Goal: Navigation & Orientation: Find specific page/section

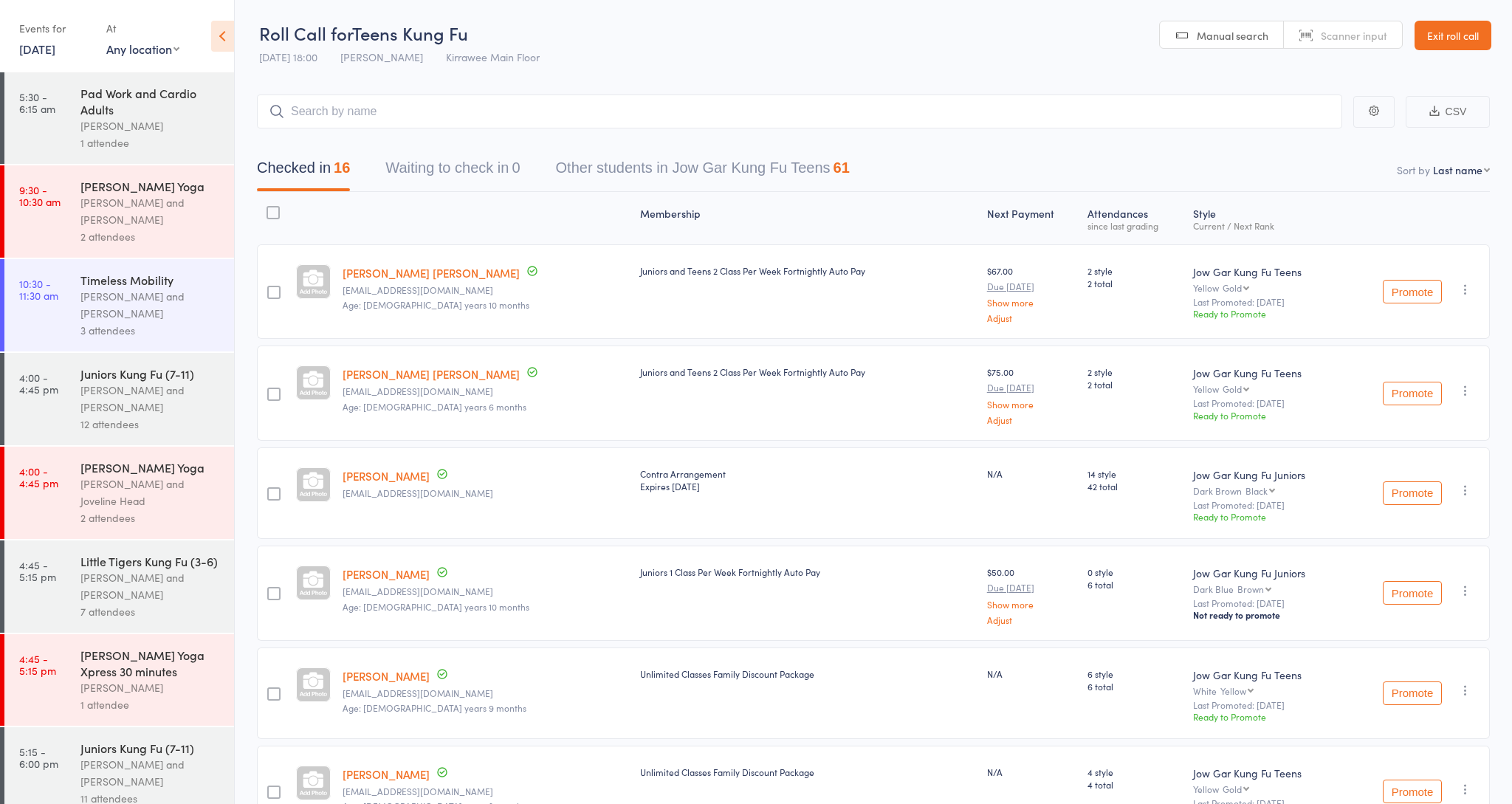
click at [1459, 32] on link "Exit roll call" at bounding box center [1453, 36] width 77 height 30
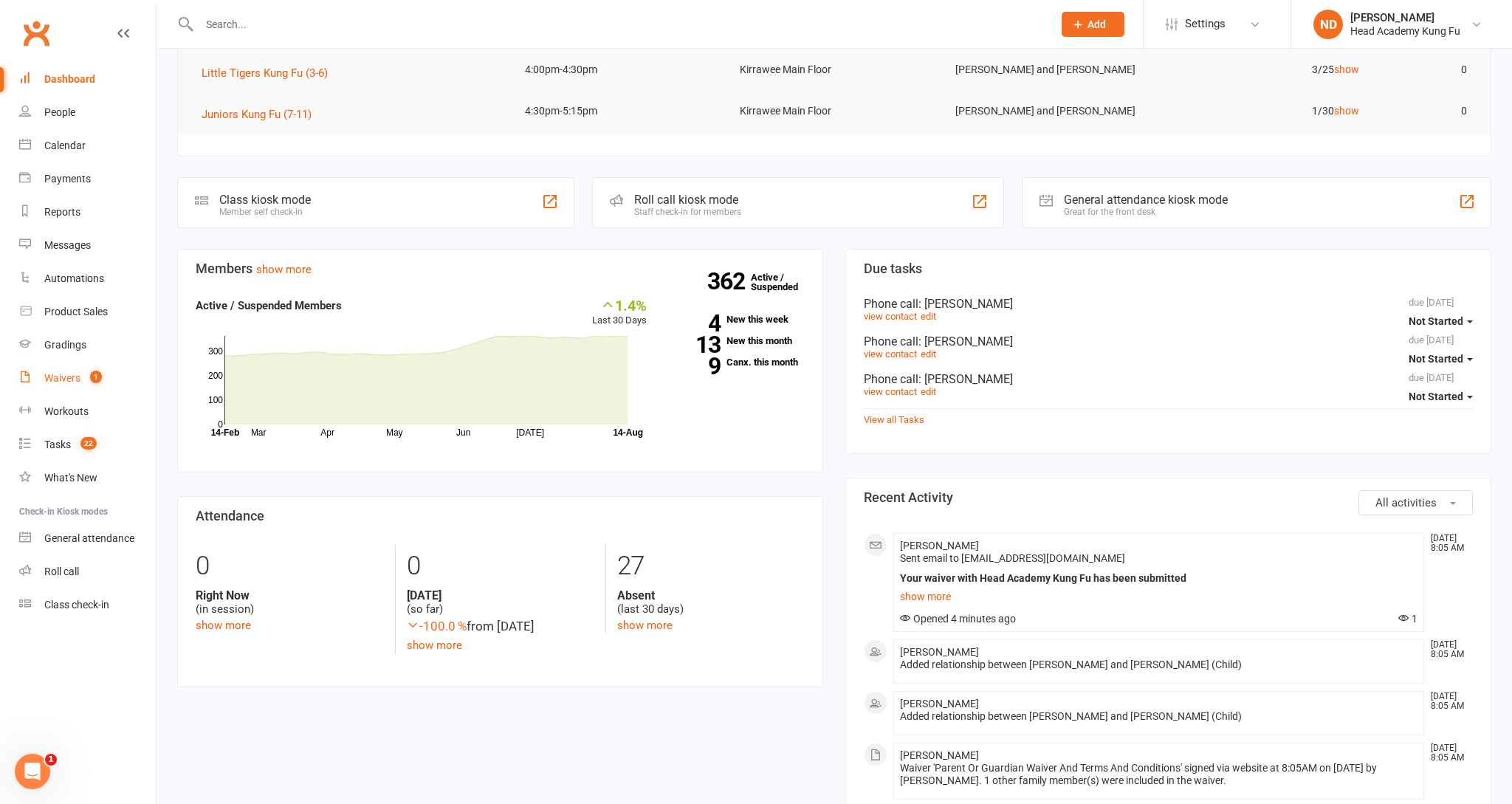
click at [71, 383] on link "Waivers 1" at bounding box center [87, 379] width 136 height 34
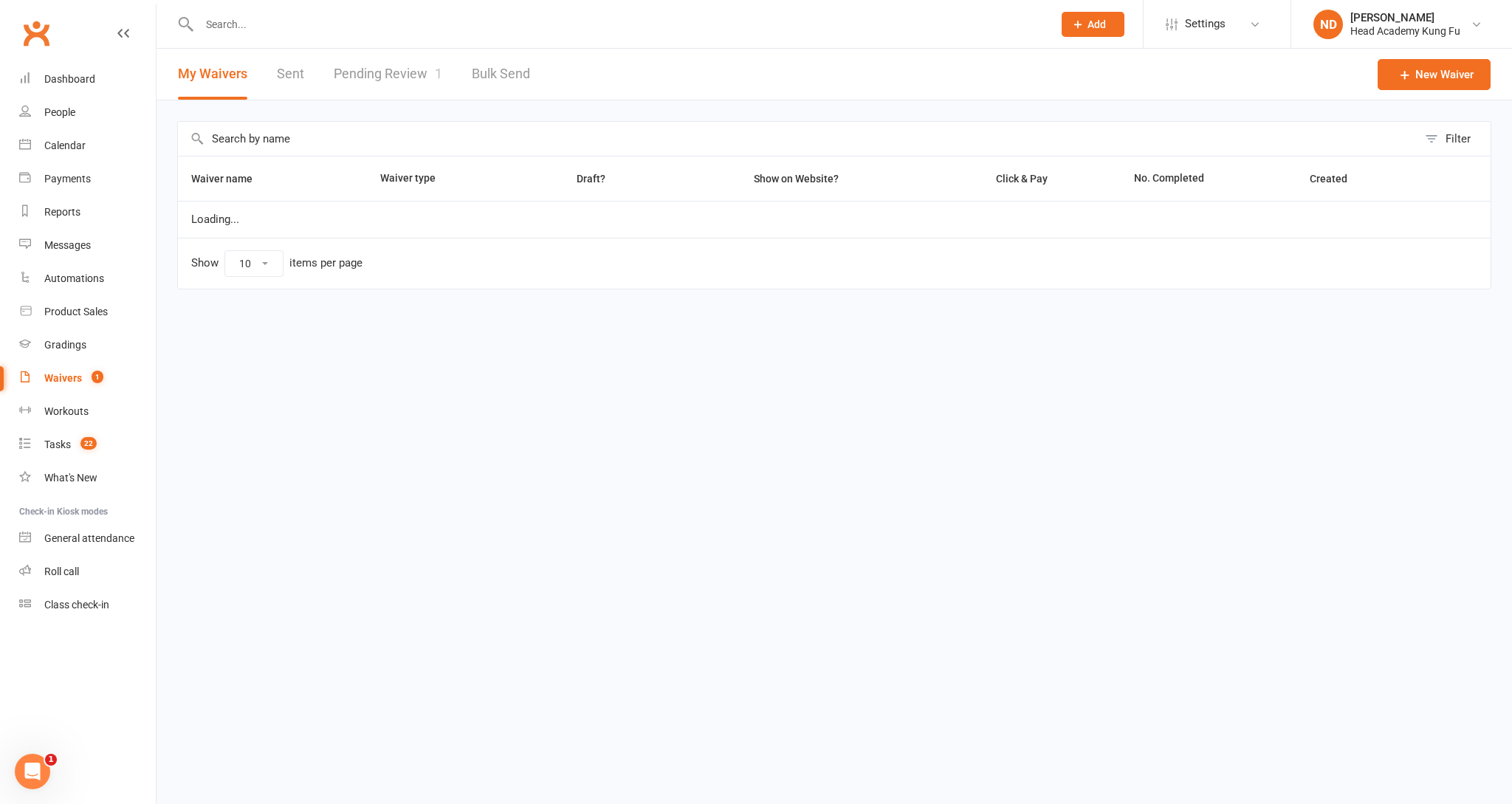
select select "50"
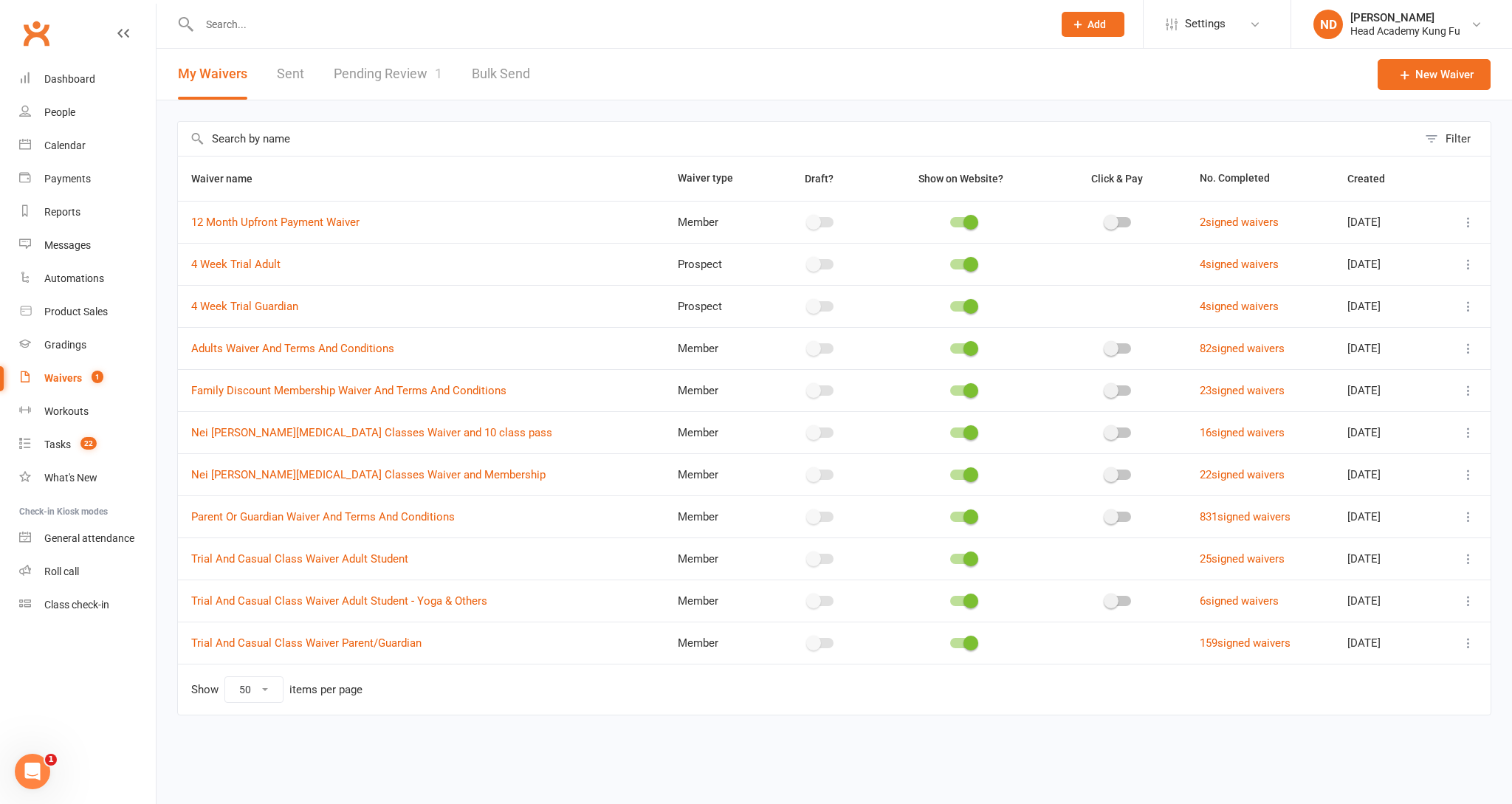
click at [364, 88] on link "Pending Review 1" at bounding box center [388, 74] width 109 height 51
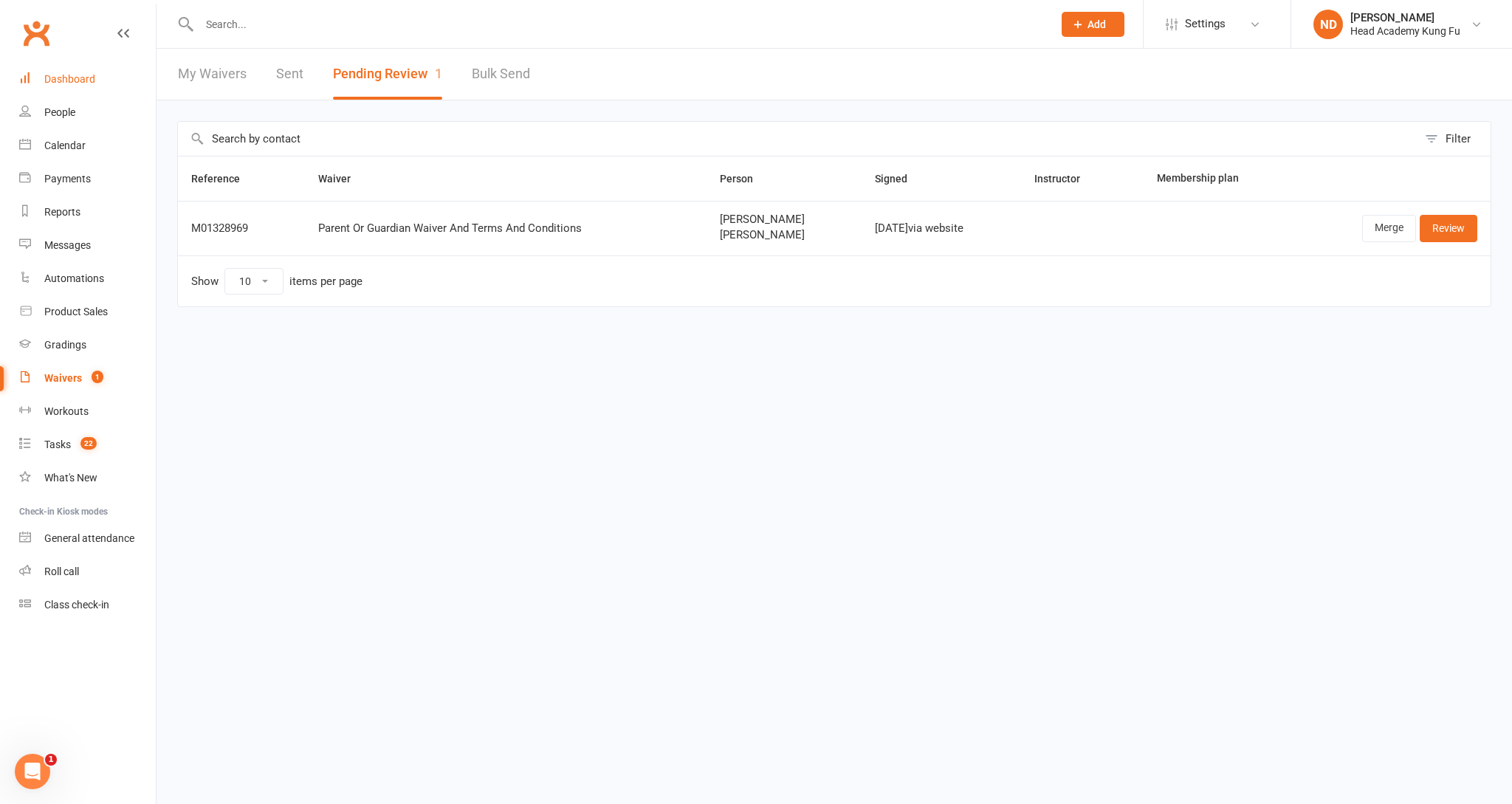
click at [51, 81] on div "Dashboard" at bounding box center [70, 79] width 51 height 12
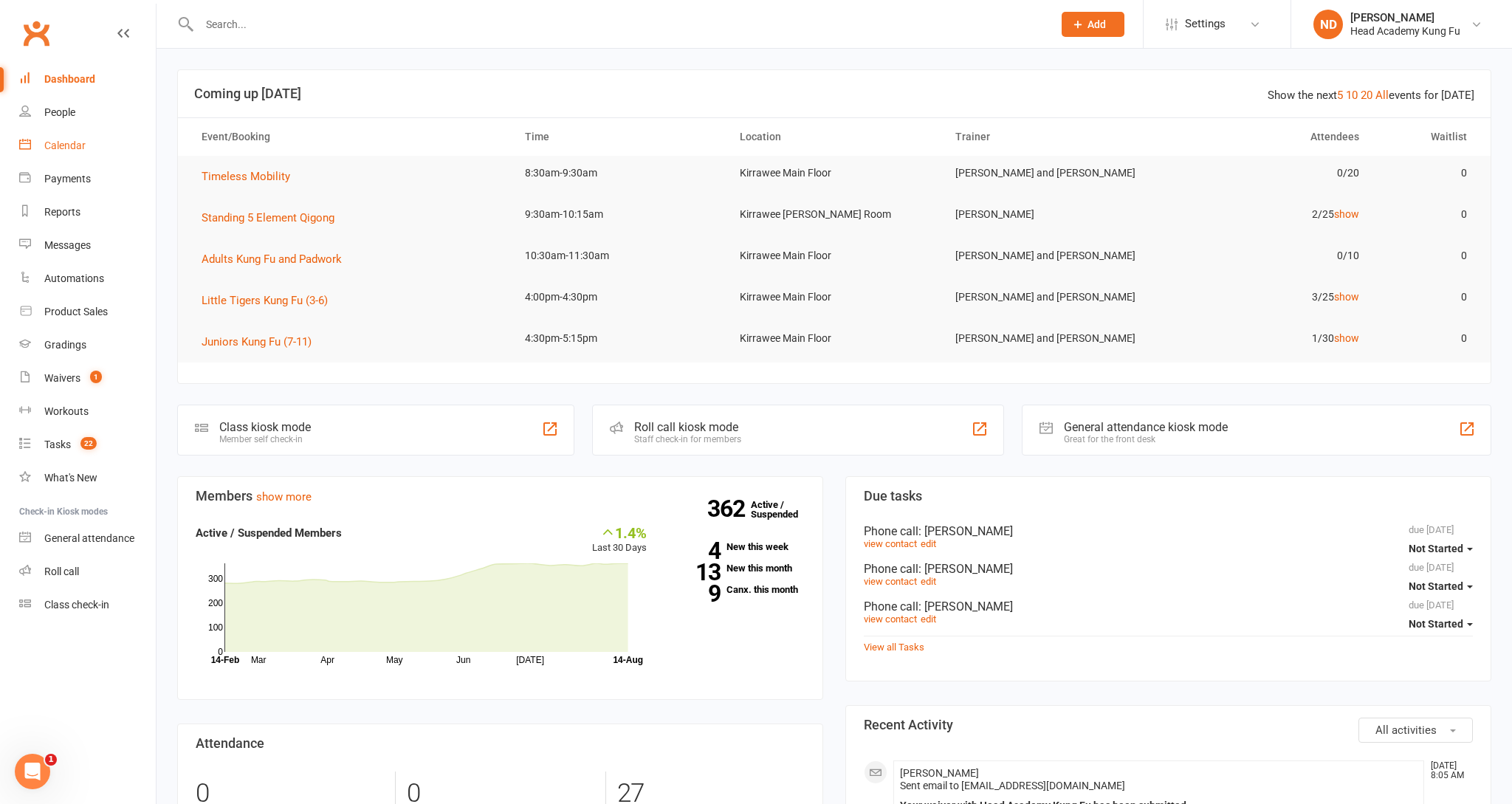
click at [60, 150] on link "Calendar" at bounding box center [87, 146] width 136 height 34
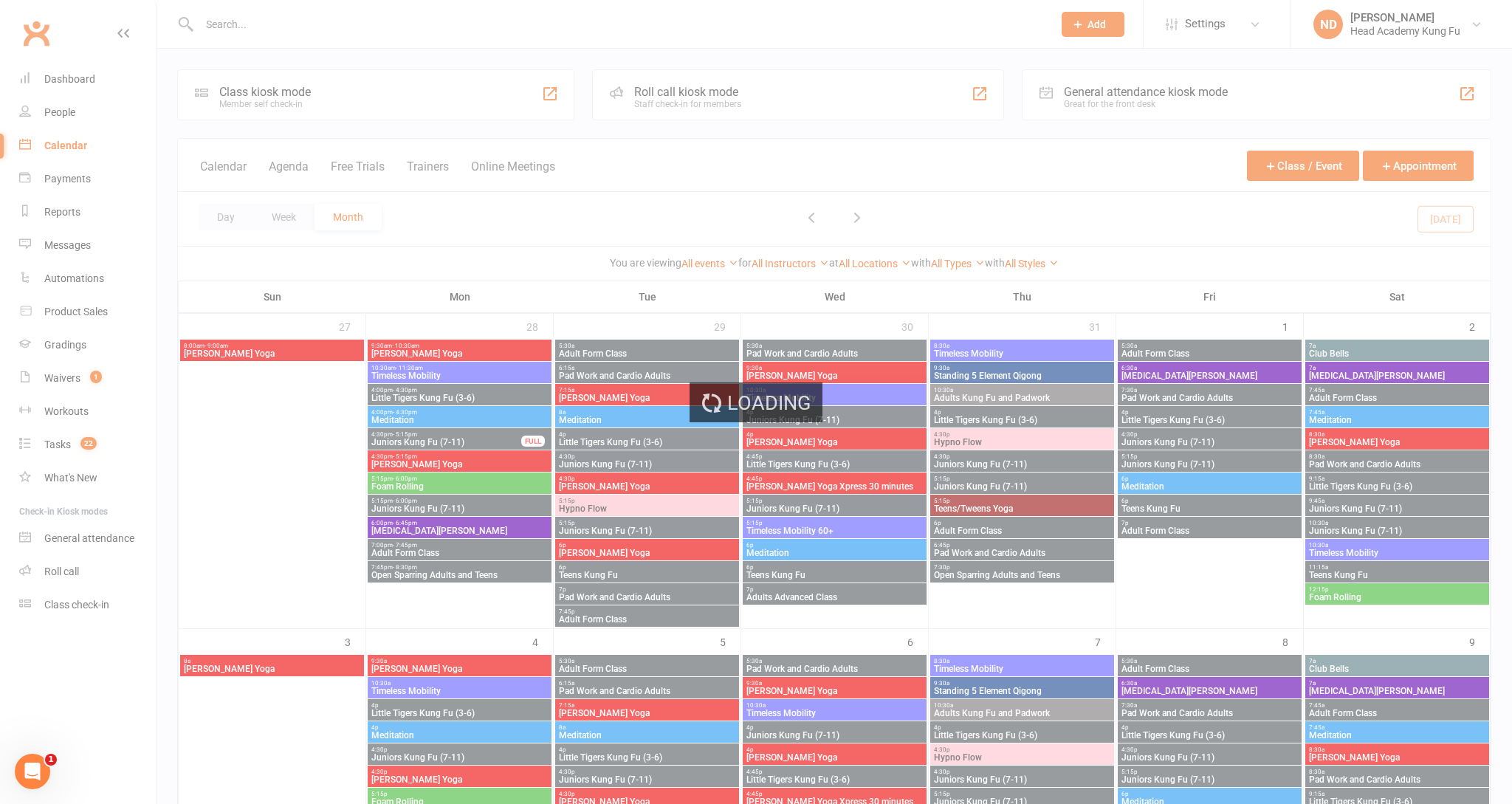
click at [71, 560] on div "Loading" at bounding box center [756, 402] width 1512 height 804
click at [71, 565] on div "Roll call" at bounding box center [61, 571] width 35 height 12
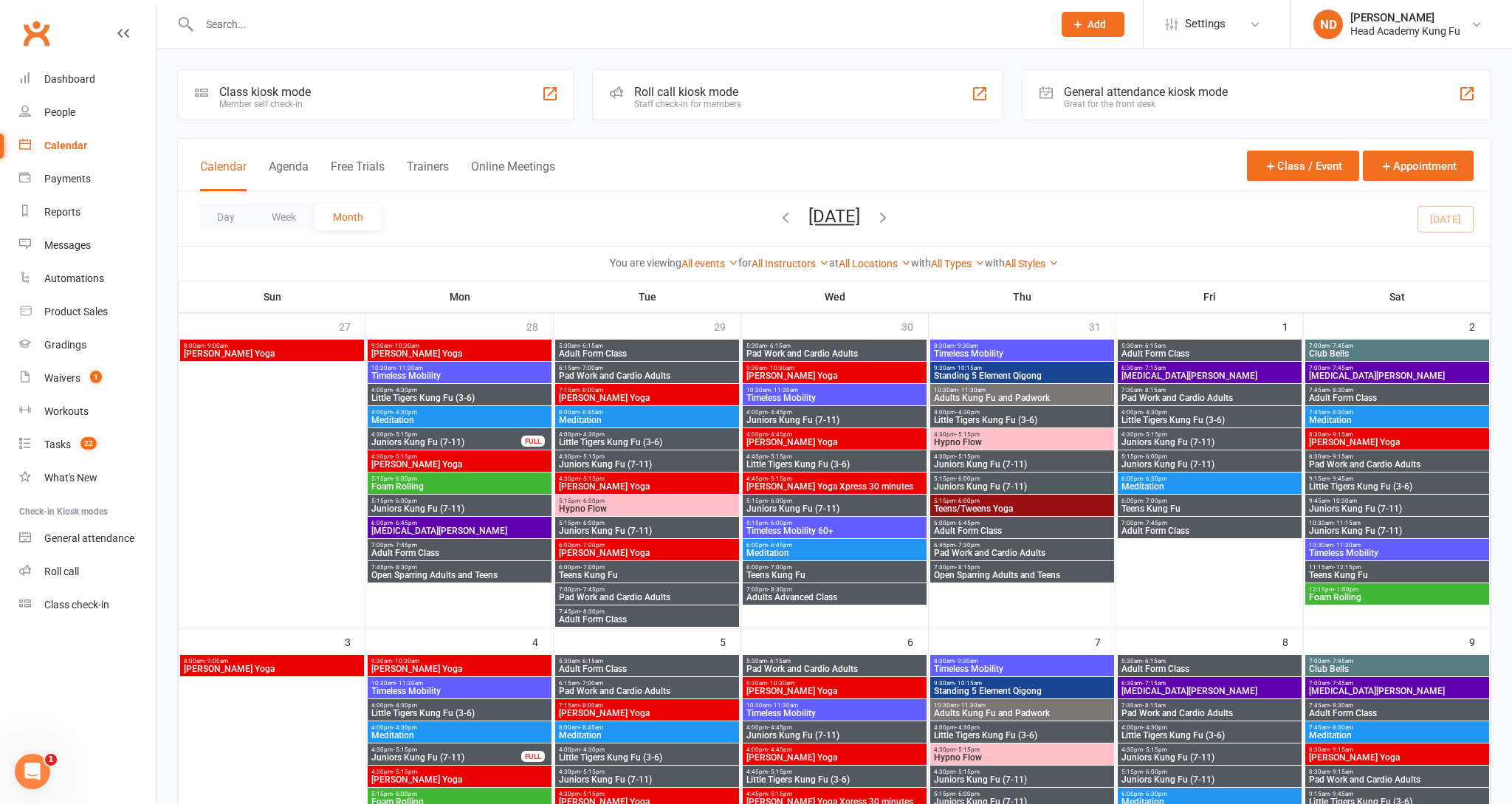
click at [71, 565] on div "Roll call" at bounding box center [61, 571] width 35 height 12
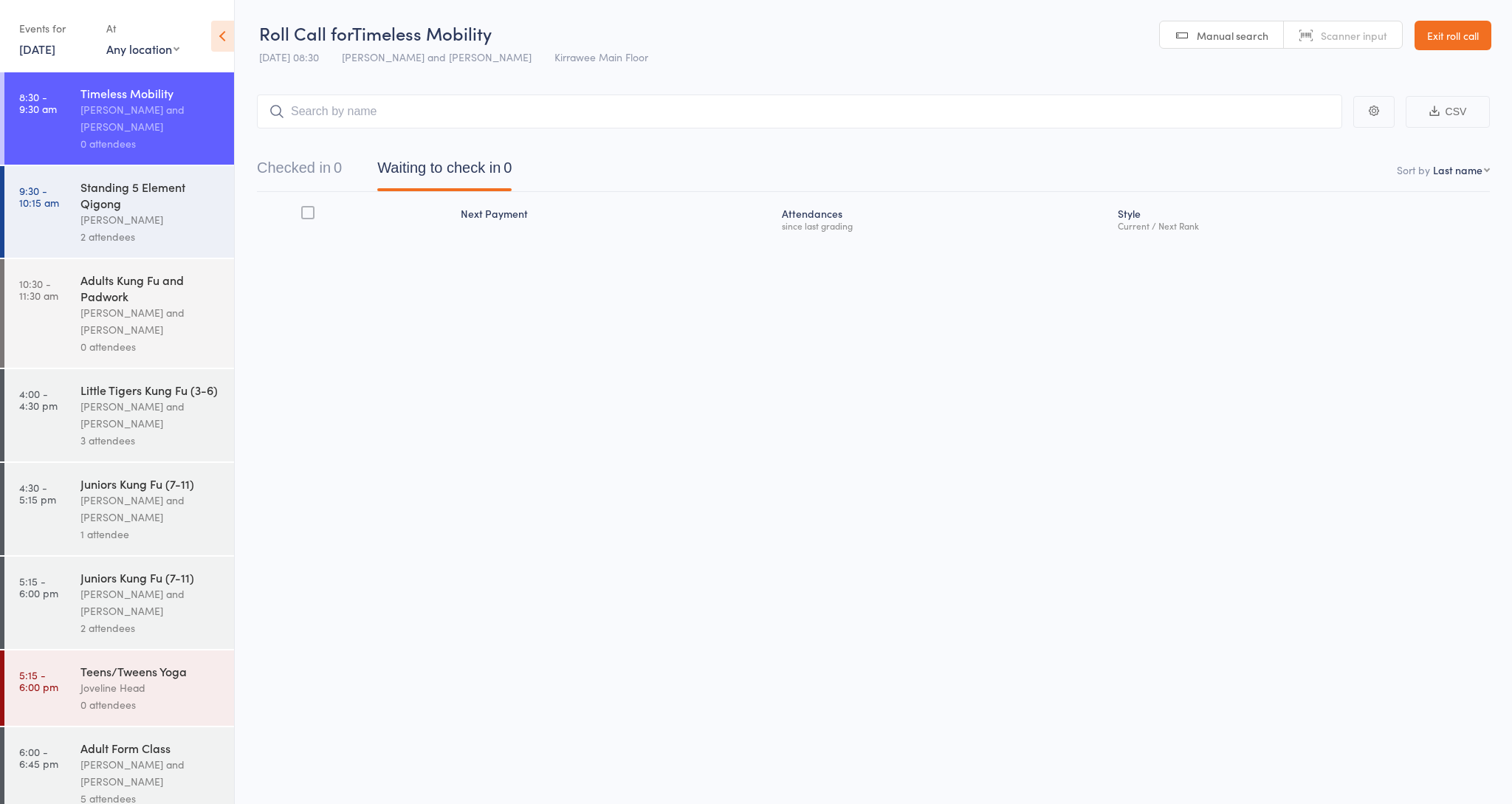
click at [163, 230] on div "2 attendees" at bounding box center [151, 236] width 141 height 17
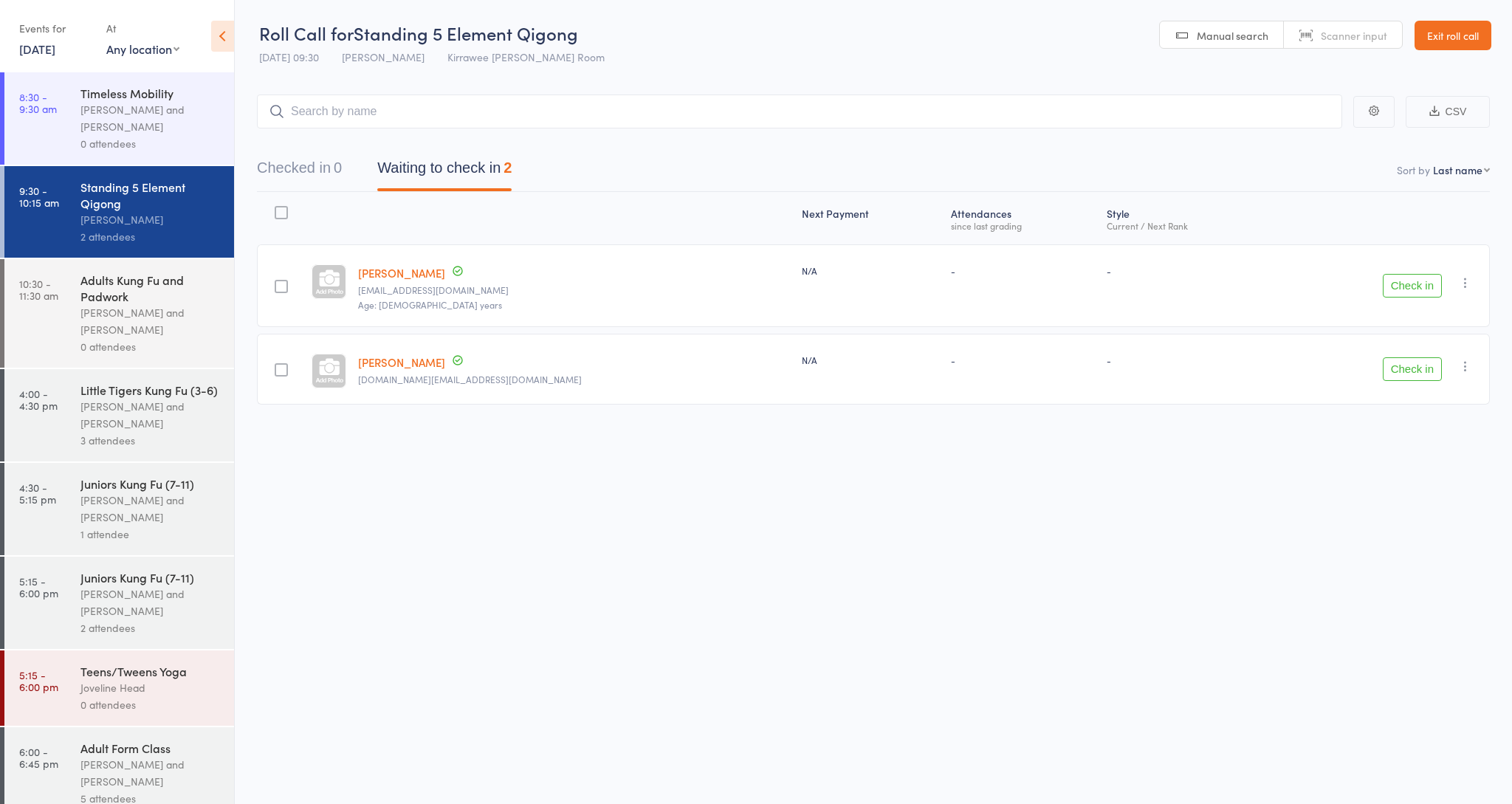
click at [1432, 44] on link "Exit roll call" at bounding box center [1453, 36] width 77 height 30
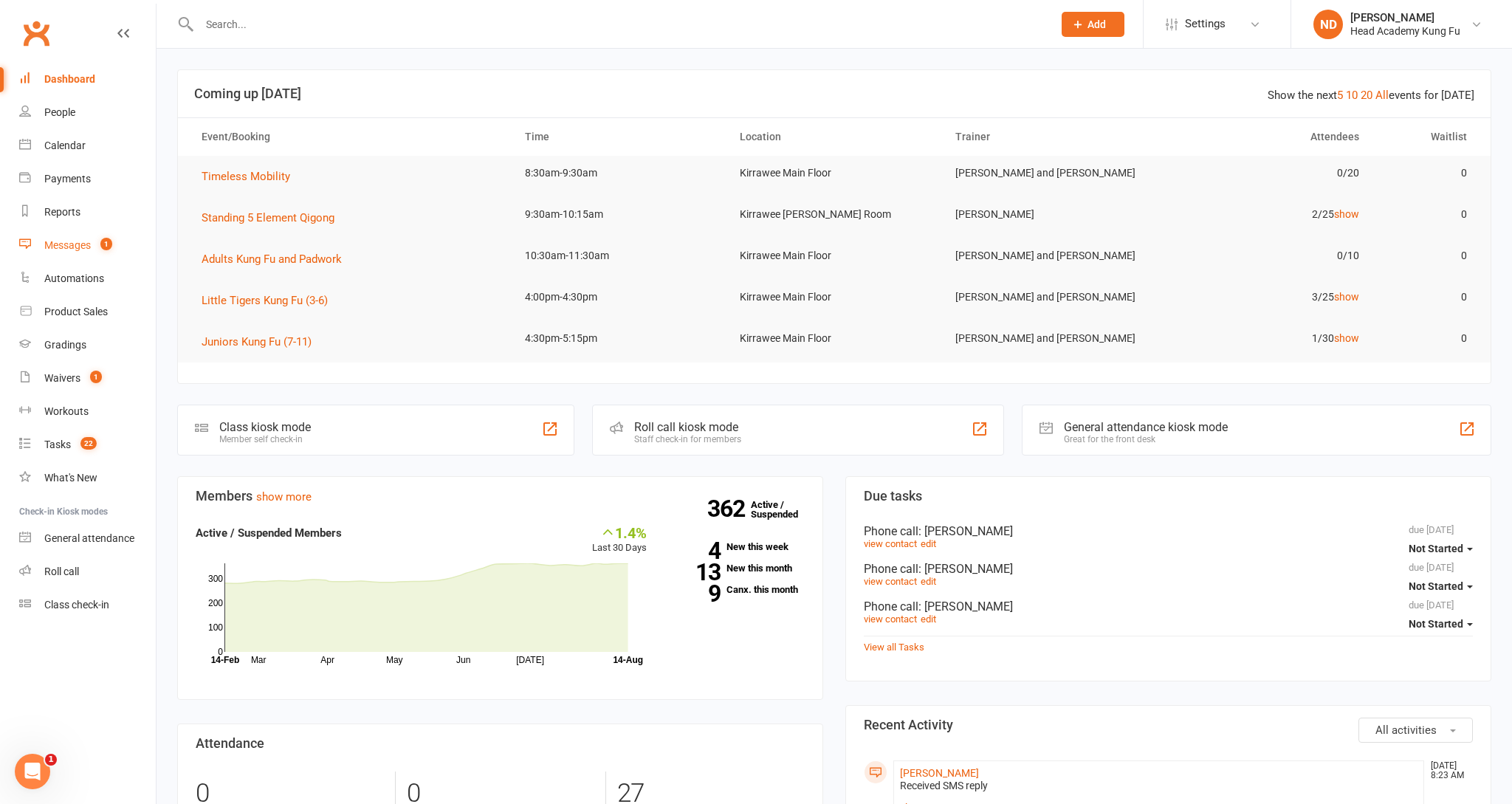
click at [64, 254] on link "Messages 1" at bounding box center [87, 246] width 136 height 34
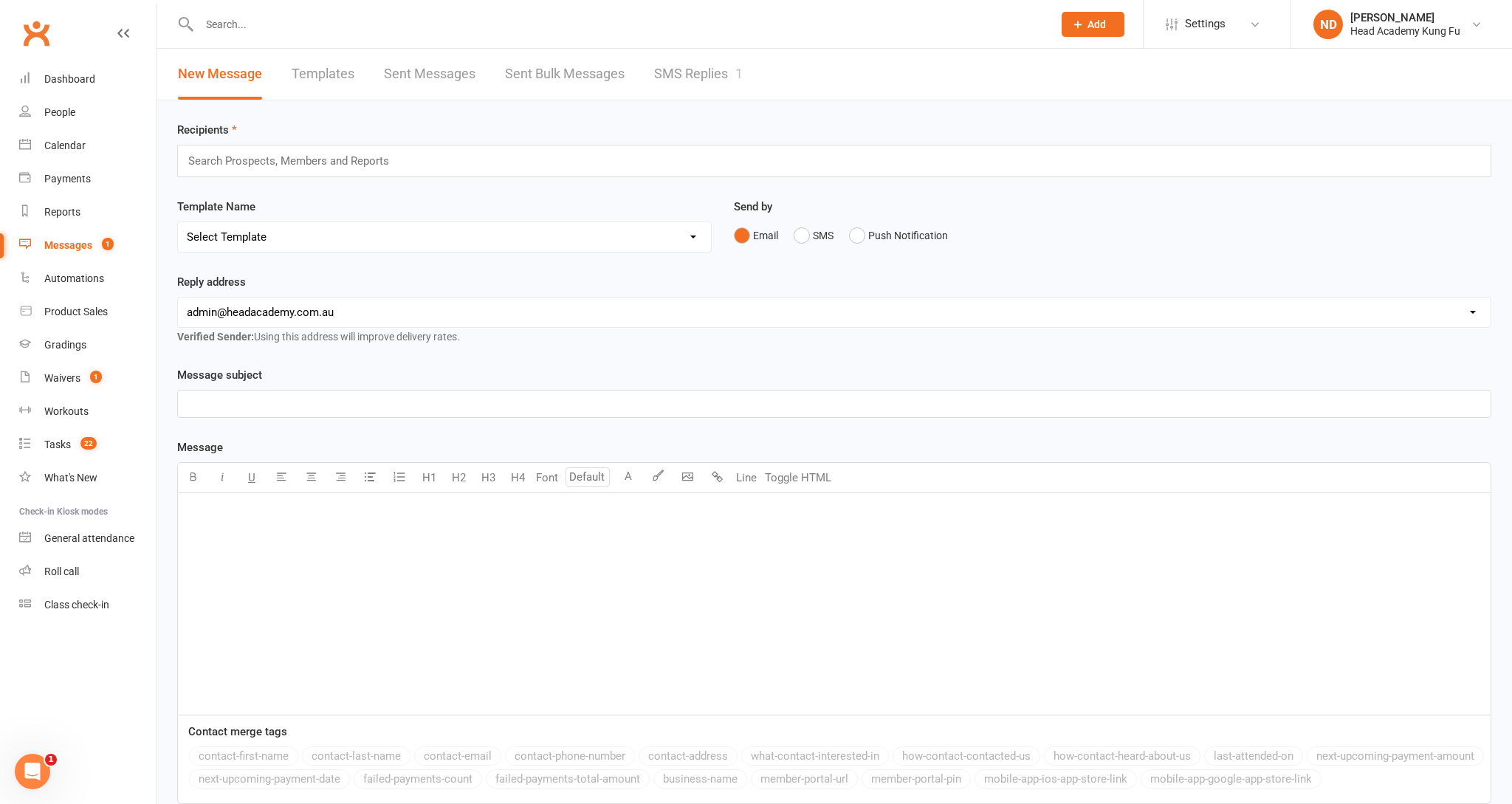
click at [693, 84] on link "SMS Replies 1" at bounding box center [699, 74] width 89 height 51
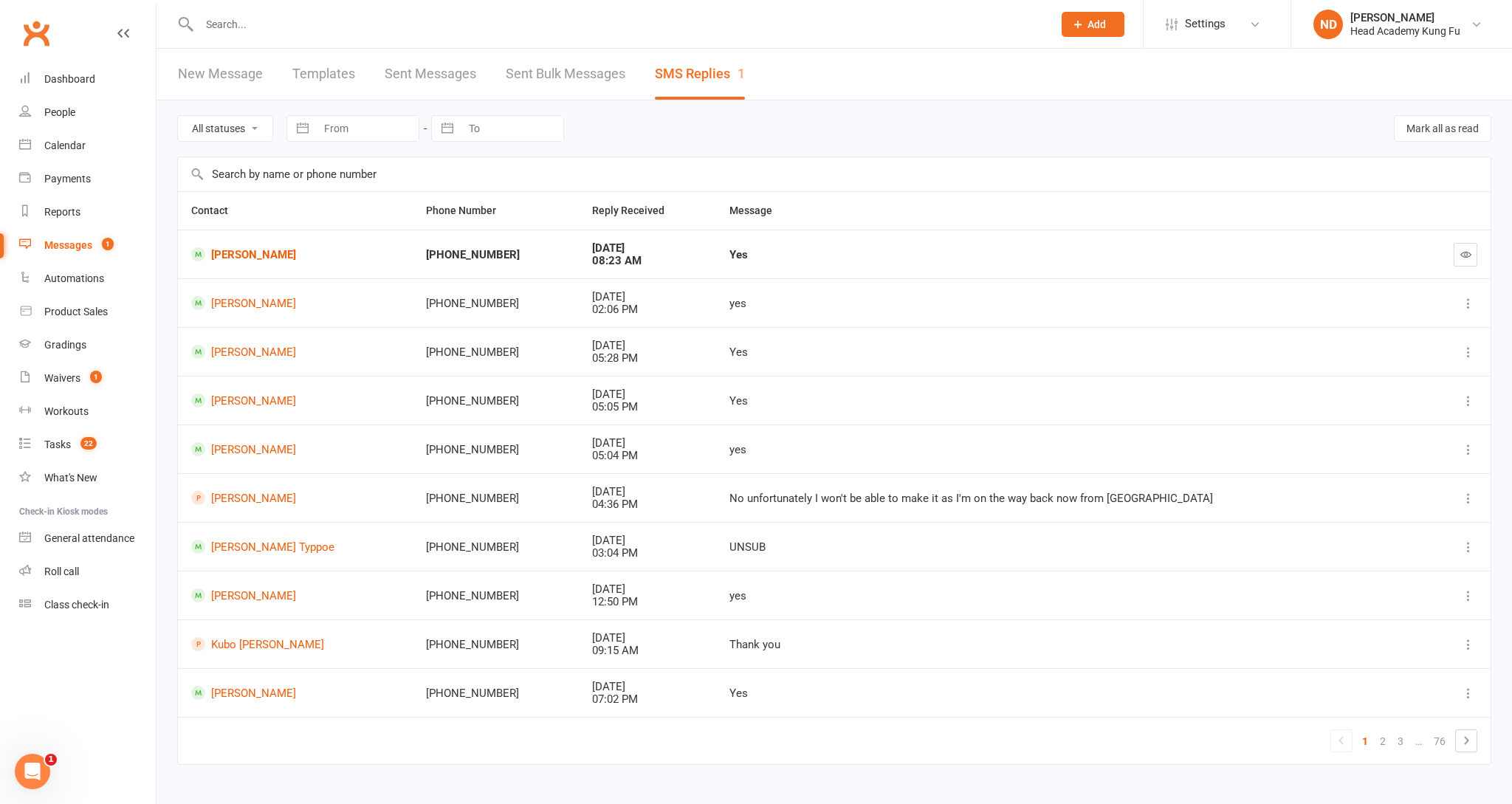
click at [1472, 251] on button "button" at bounding box center [1466, 255] width 24 height 24
click at [76, 558] on link "Roll call" at bounding box center [87, 571] width 136 height 34
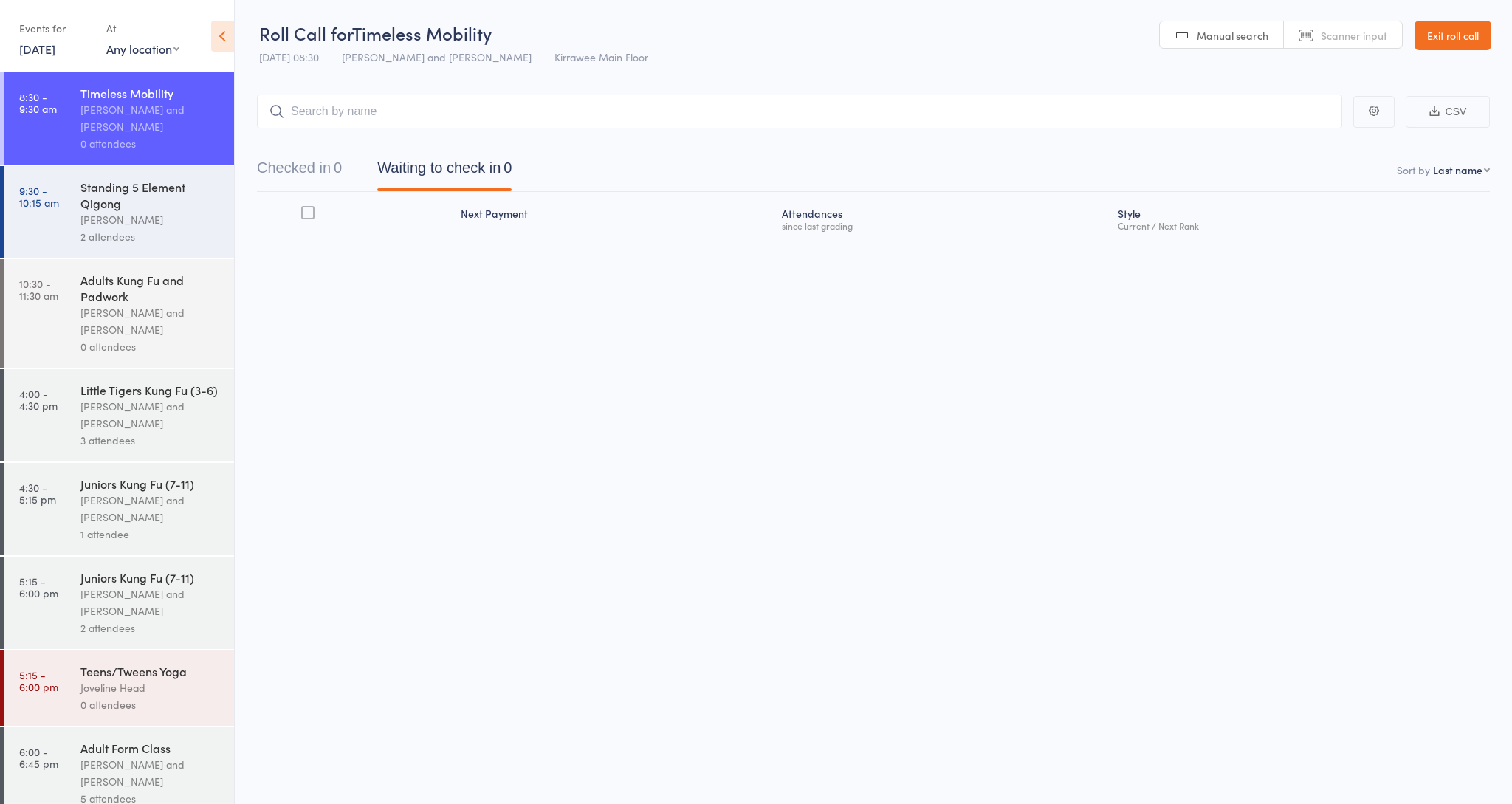
click at [120, 224] on div "Carolyn Samsa" at bounding box center [151, 219] width 141 height 17
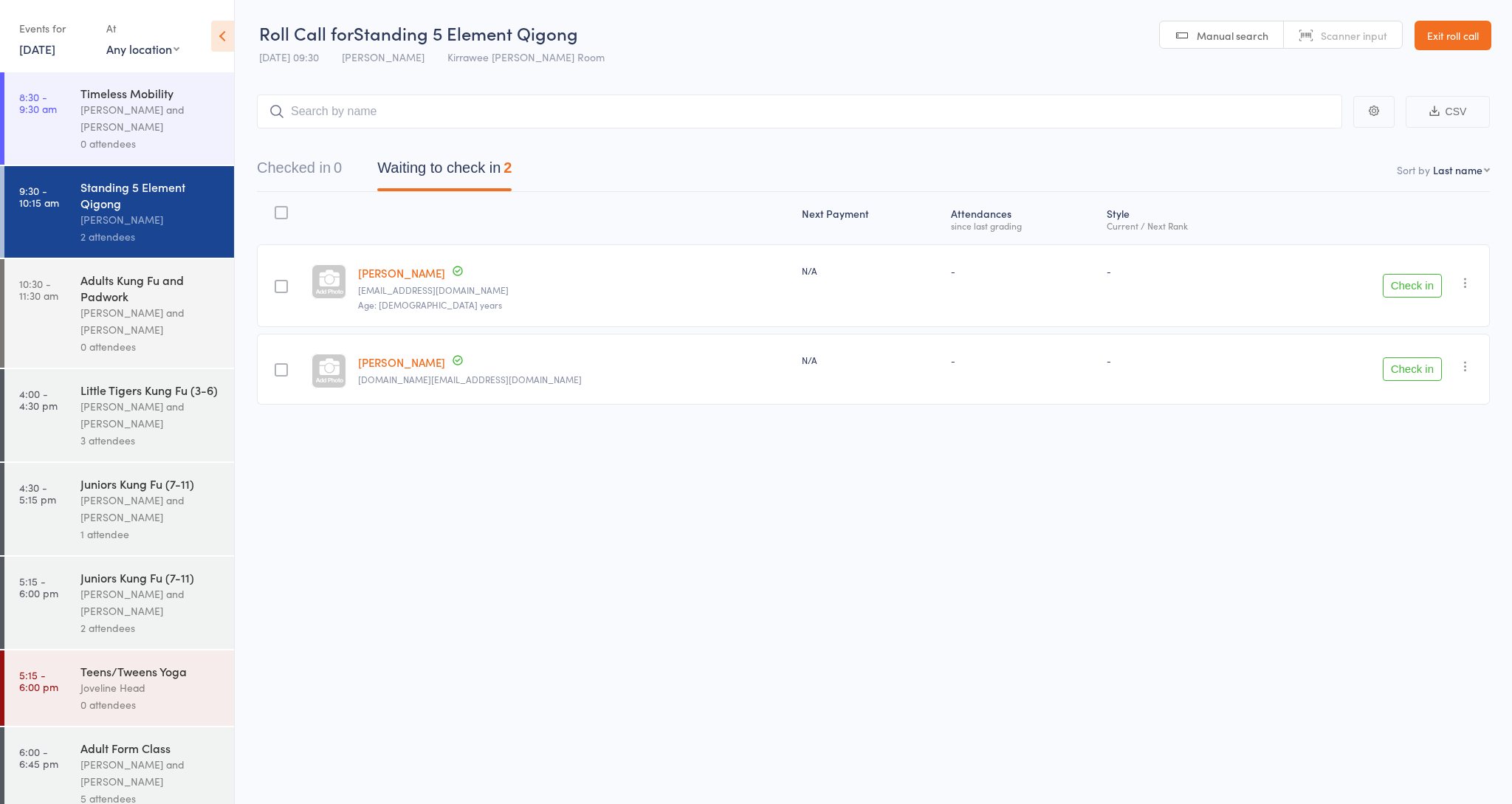
click at [119, 117] on div "[PERSON_NAME] and [PERSON_NAME]" at bounding box center [151, 117] width 141 height 34
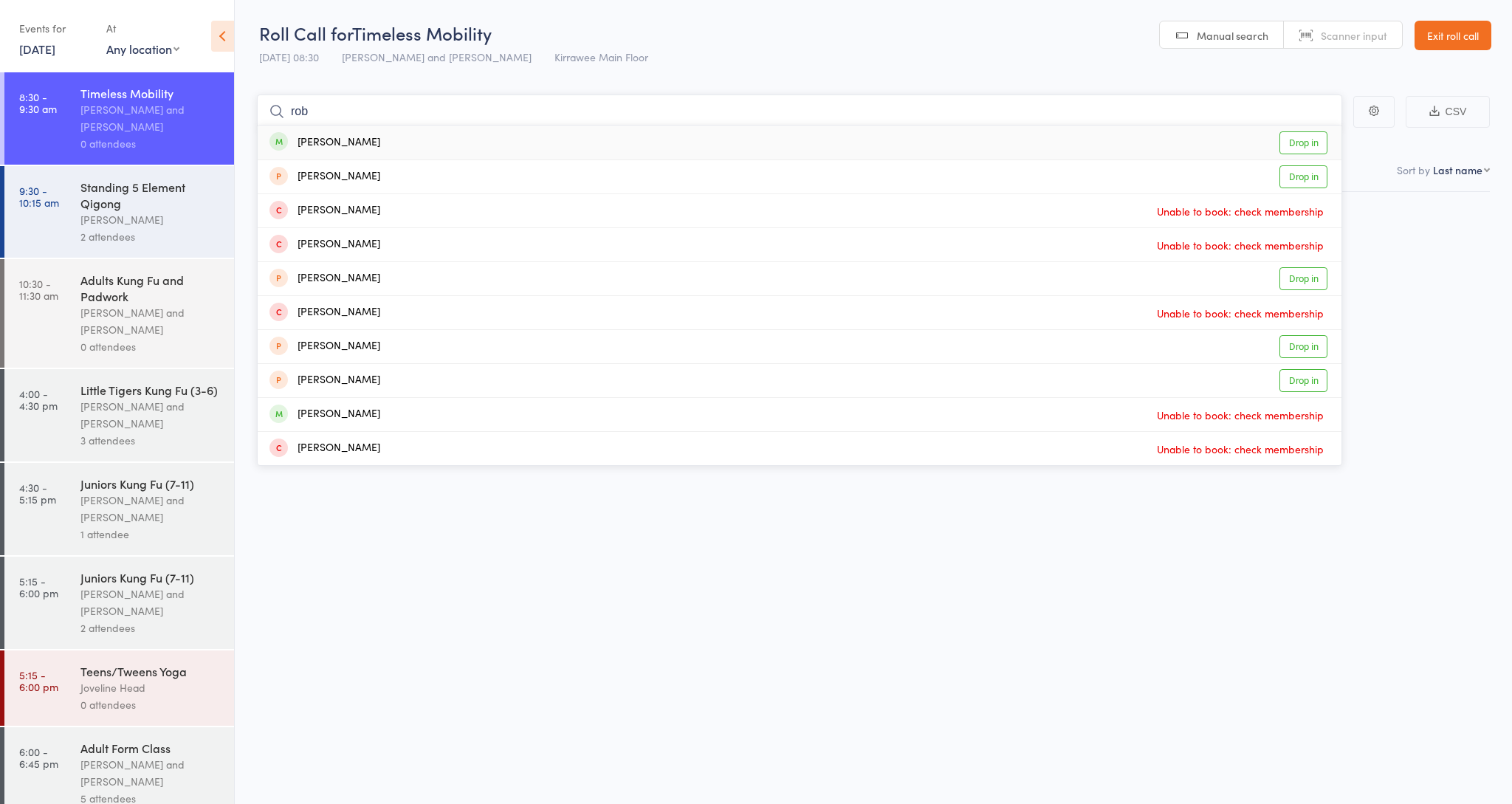
type input "rob"
click at [318, 151] on div "Rob Ware Drop in" at bounding box center [799, 142] width 1084 height 34
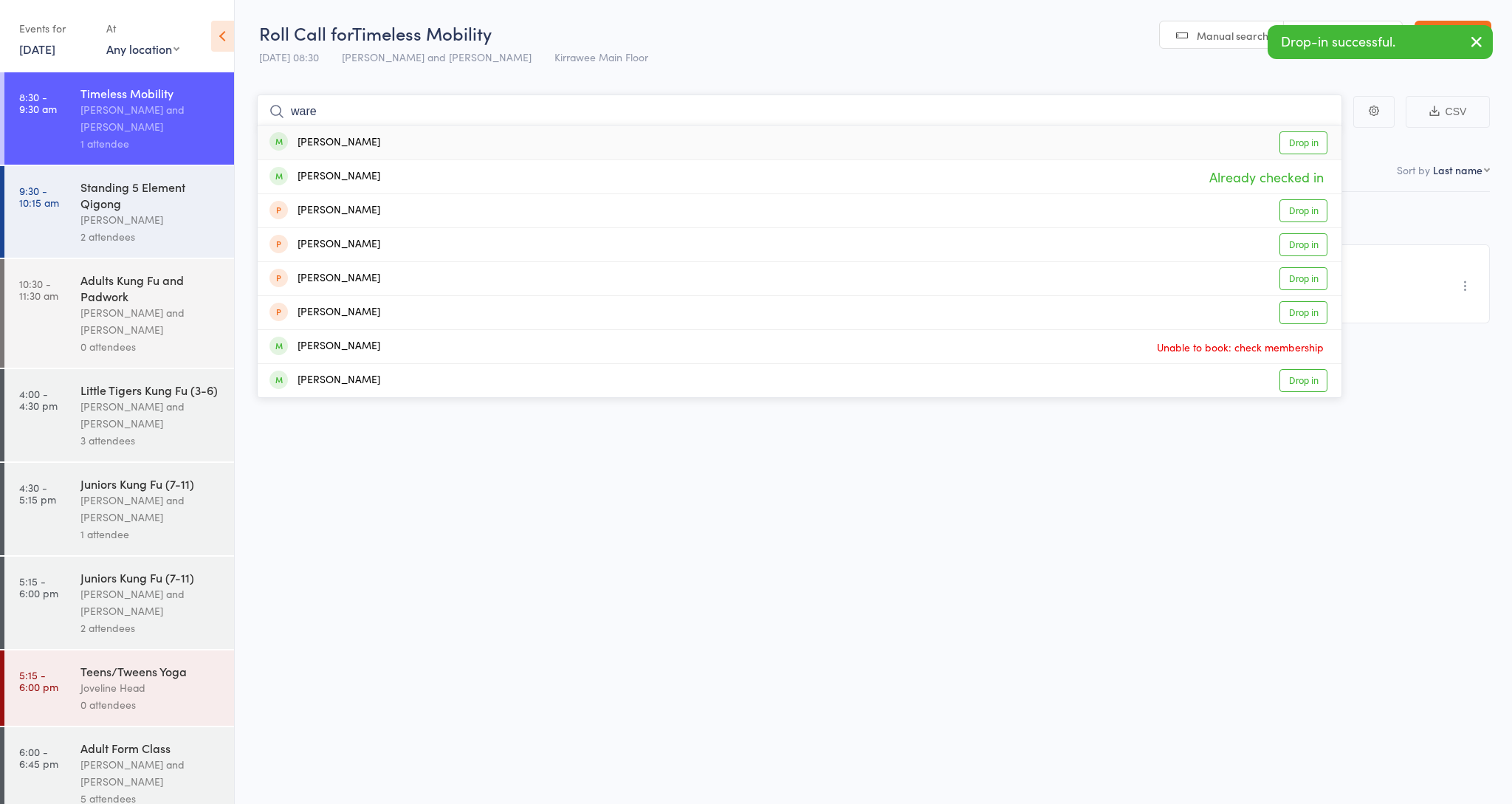
type input "ware"
click at [374, 145] on div "Jan Ware Drop in" at bounding box center [799, 142] width 1084 height 34
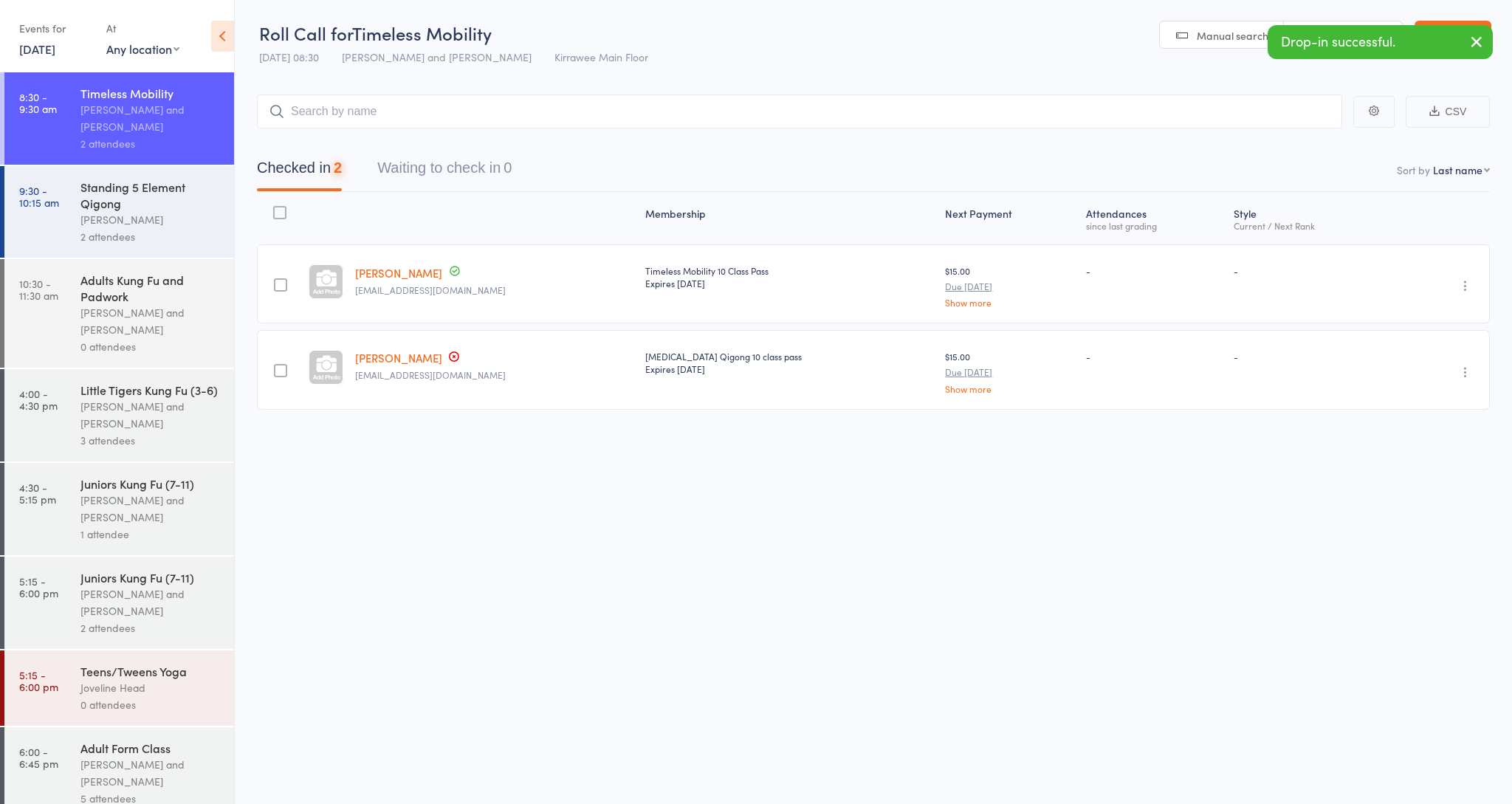
click at [1474, 40] on icon "button" at bounding box center [1476, 41] width 18 height 19
click at [1463, 33] on link "Exit roll call" at bounding box center [1453, 36] width 77 height 30
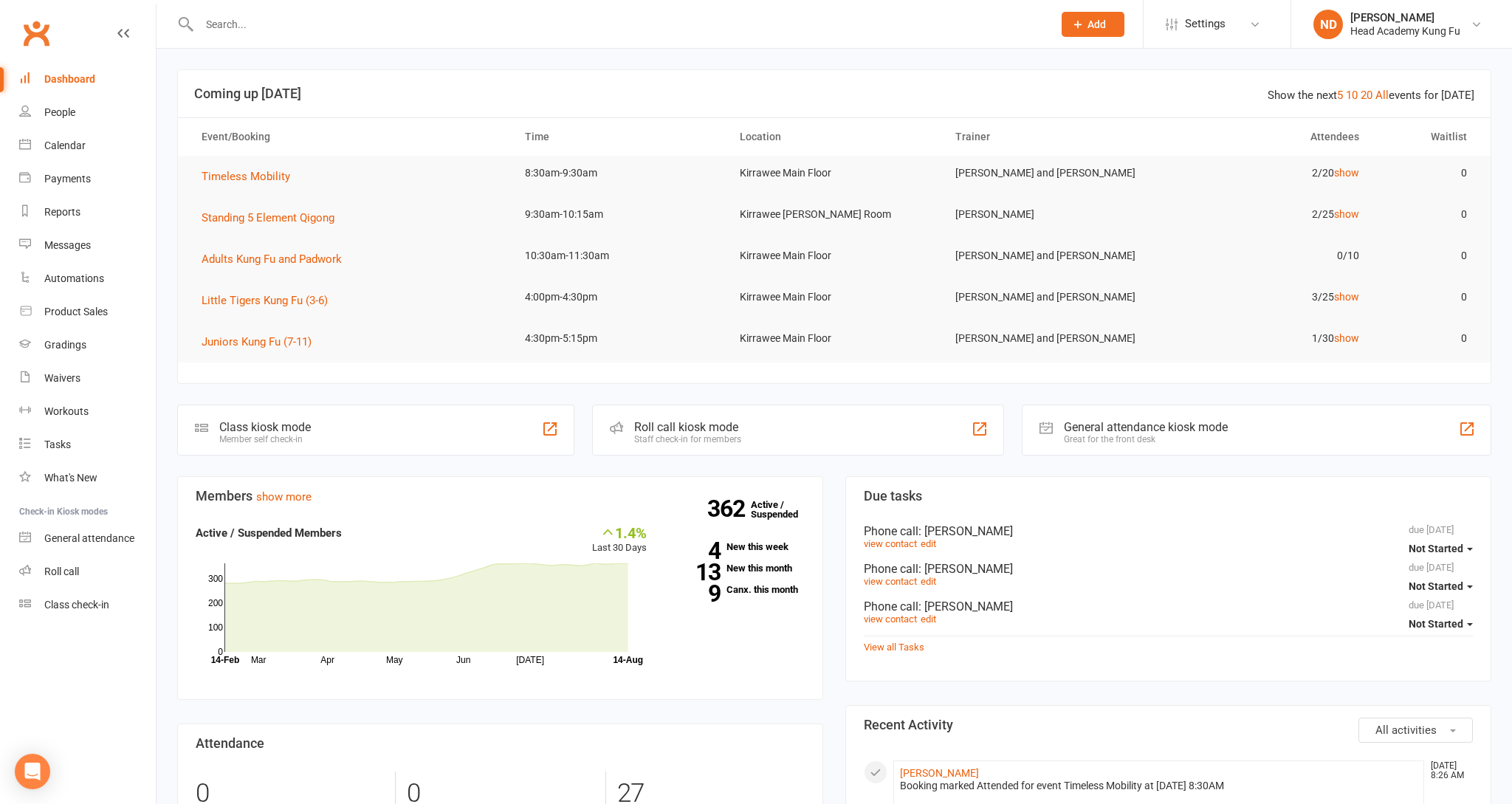
click at [410, 17] on input "text" at bounding box center [618, 24] width 848 height 21
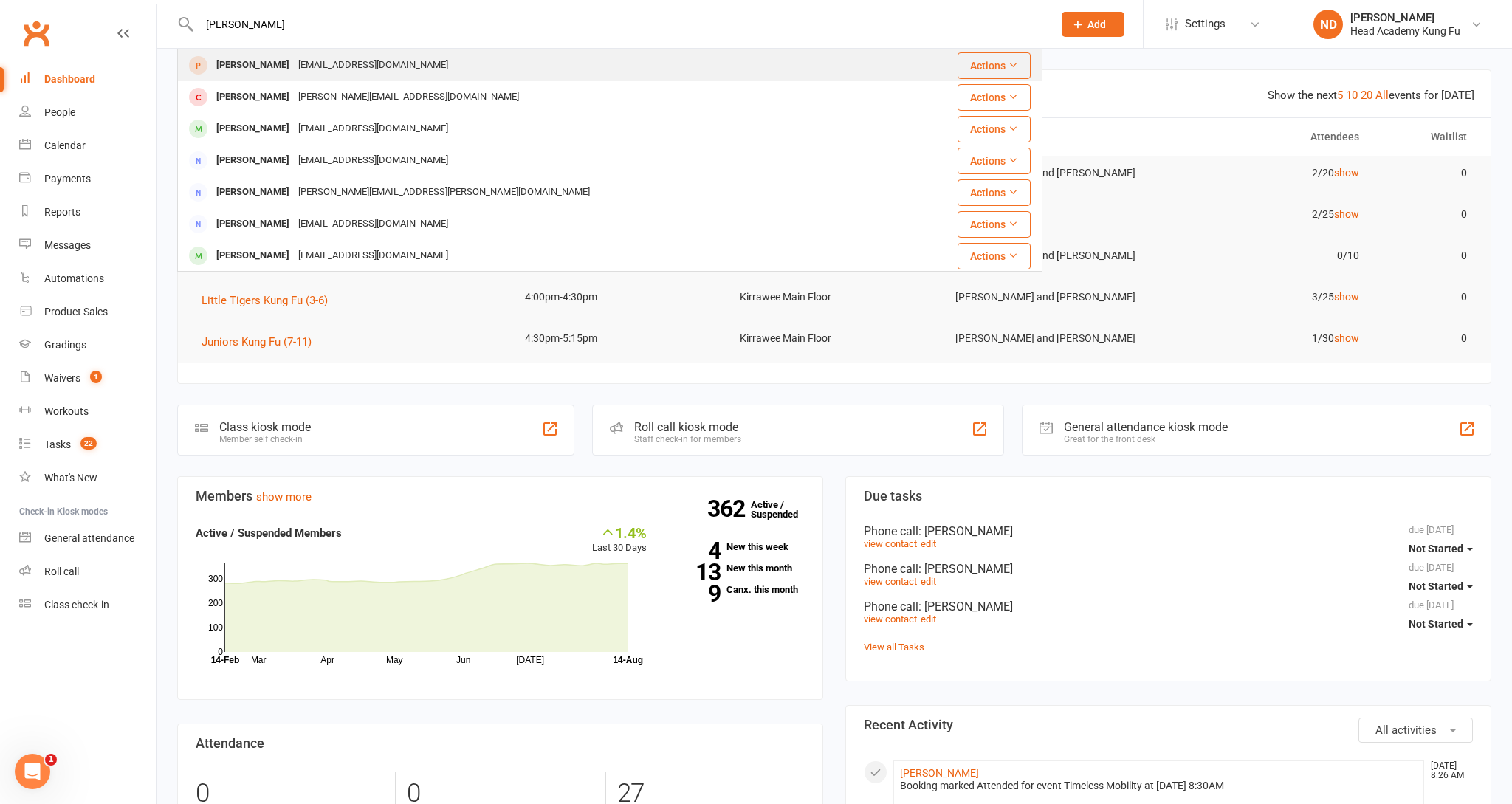
type input "[PERSON_NAME]"
click at [294, 69] on div "[EMAIL_ADDRESS][DOMAIN_NAME]" at bounding box center [373, 65] width 159 height 22
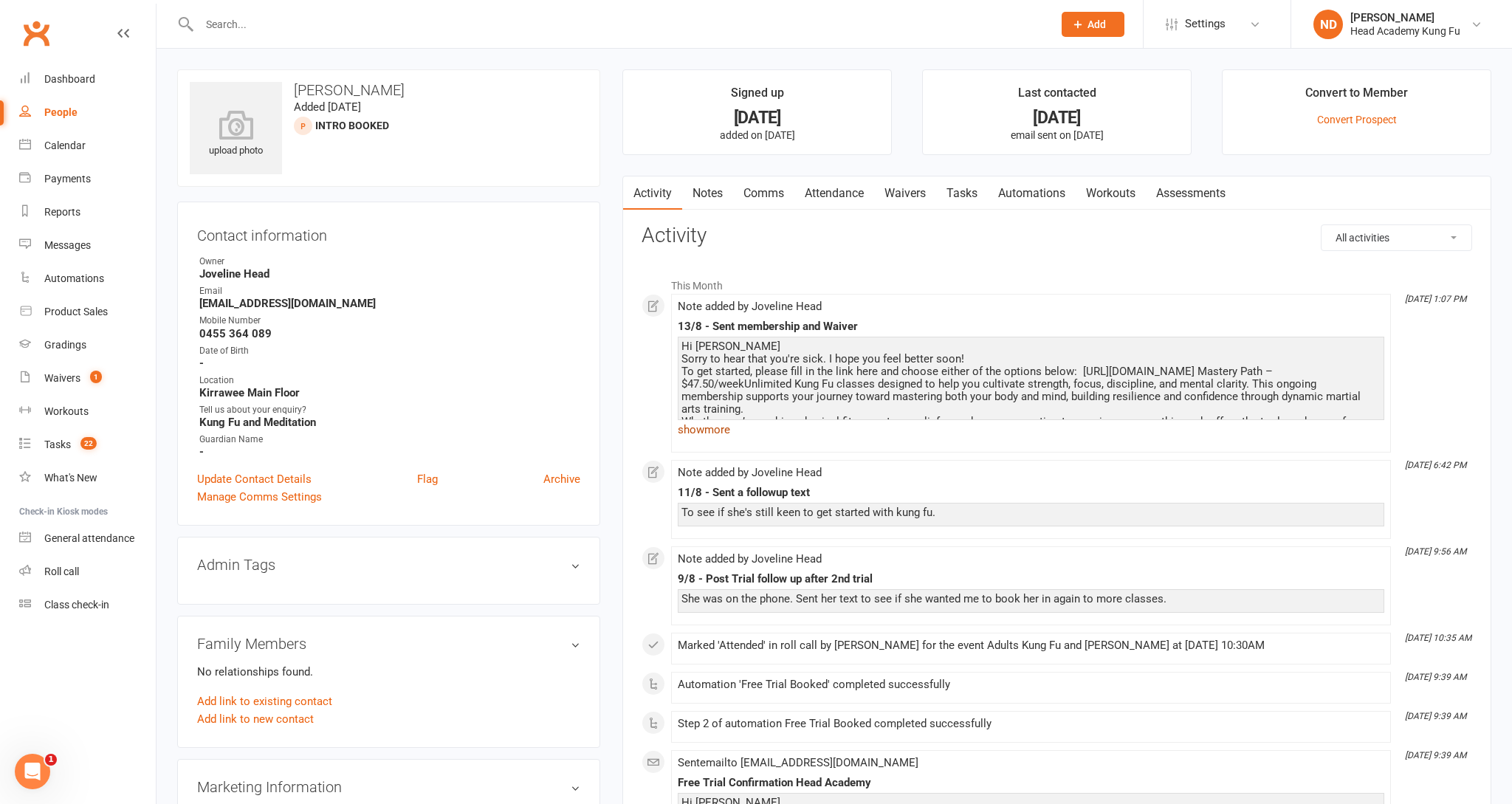
click at [698, 429] on link "show more" at bounding box center [1031, 429] width 707 height 21
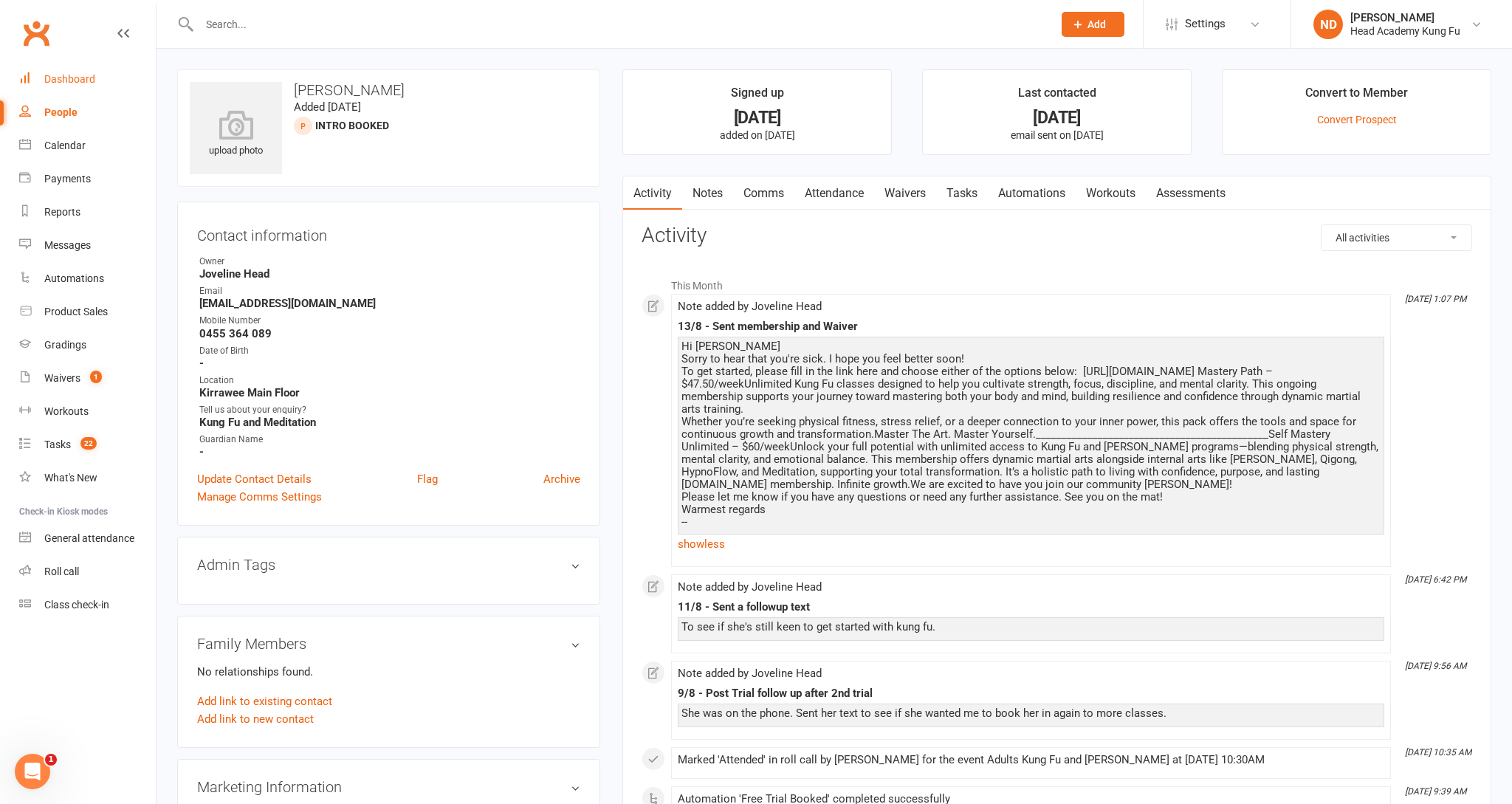
click at [78, 77] on div "Dashboard" at bounding box center [70, 79] width 51 height 12
